Goal: Information Seeking & Learning: Learn about a topic

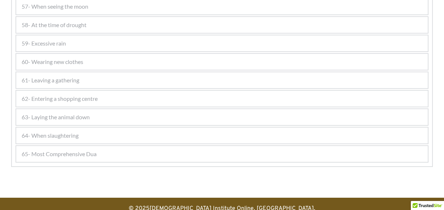
click at [77, 136] on span "64- When slaughtering" at bounding box center [50, 135] width 57 height 9
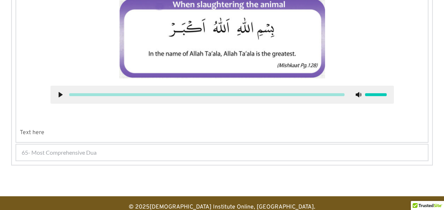
scroll to position [1373, 0]
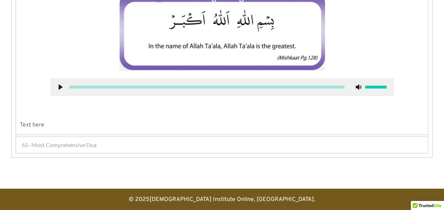
click at [51, 142] on span "65- Most Comprehensive Dua" at bounding box center [59, 144] width 75 height 9
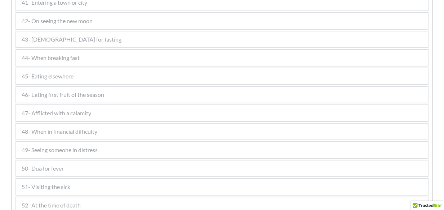
scroll to position [773, 0]
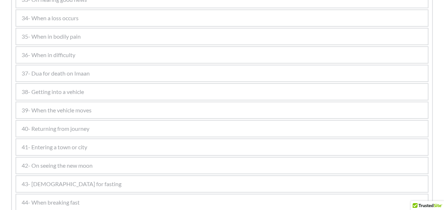
click at [69, 16] on span "34- When a loss occurs" at bounding box center [50, 18] width 57 height 9
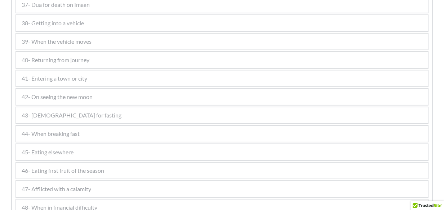
scroll to position [1052, 0]
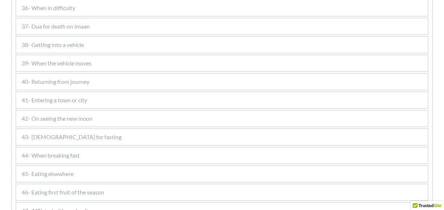
click at [57, 84] on div "40- Returning from journey" at bounding box center [222, 82] width 412 height 16
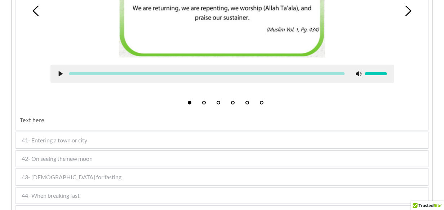
scroll to position [1000, 0]
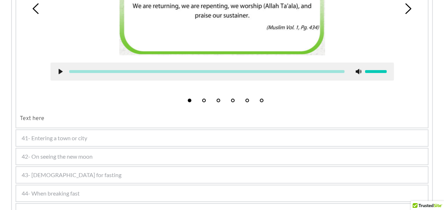
click at [66, 137] on span "41- Entering a town or city" at bounding box center [55, 137] width 66 height 9
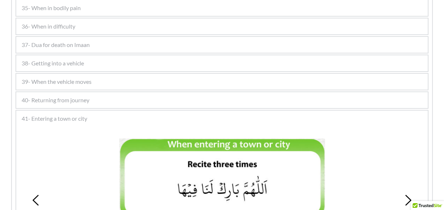
scroll to position [773, 0]
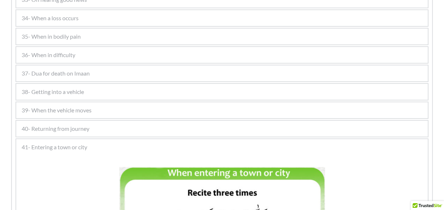
click at [64, 107] on span "39- When the vehicle moves" at bounding box center [57, 110] width 70 height 9
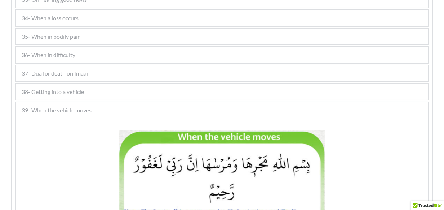
click at [47, 69] on span "37- Dua for death on Imaan" at bounding box center [56, 73] width 68 height 9
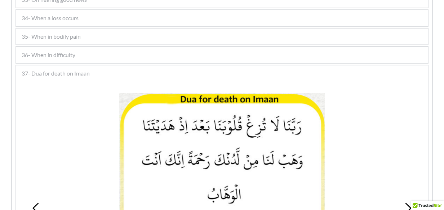
click at [51, 32] on span "35- When in bodily pain" at bounding box center [51, 36] width 59 height 9
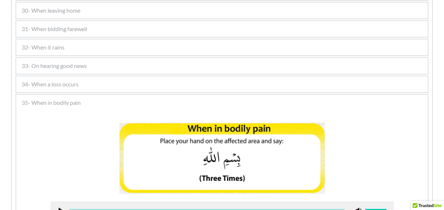
scroll to position [701, 0]
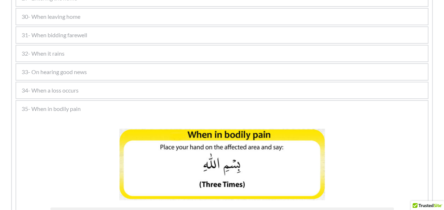
click at [52, 70] on span "33- On hearing good news" at bounding box center [54, 71] width 65 height 9
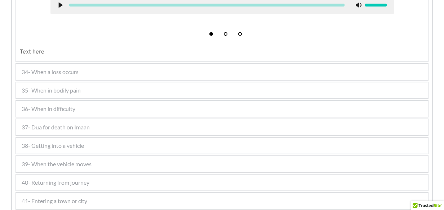
scroll to position [881, 0]
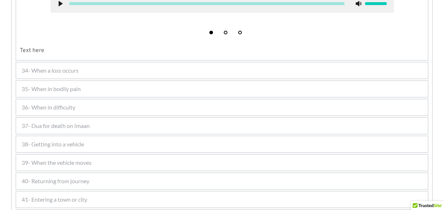
click at [59, 70] on span "34- When a loss occurs" at bounding box center [50, 70] width 57 height 9
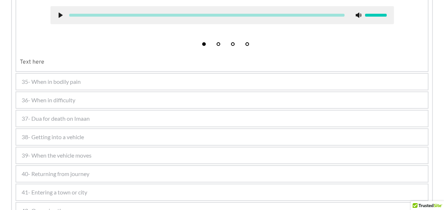
scroll to position [961, 0]
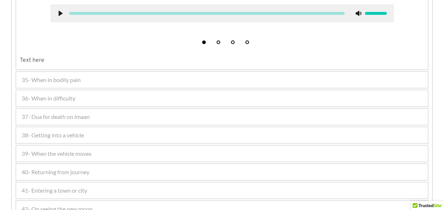
click at [64, 72] on div "35- When in bodily pain" at bounding box center [222, 80] width 412 height 16
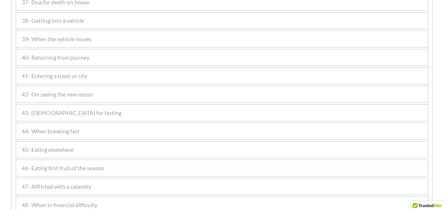
scroll to position [1016, 0]
